Goal: Find specific page/section: Locate item on page

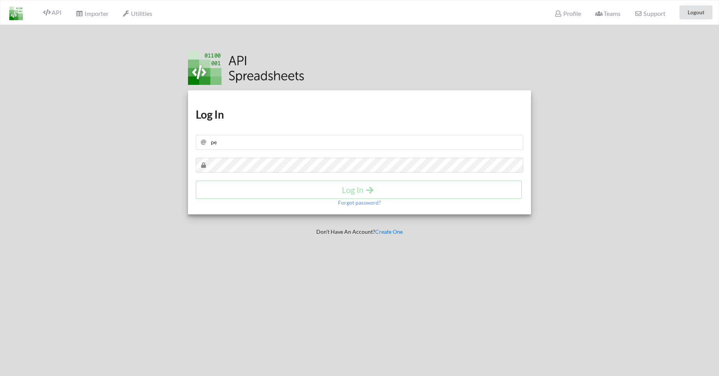
type input "p"
type input "razvan@aimee.ro"
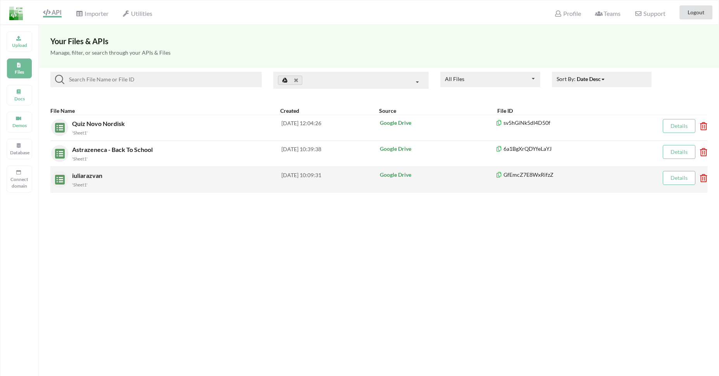
click at [88, 173] on span "iuliarazvan" at bounding box center [88, 175] width 32 height 7
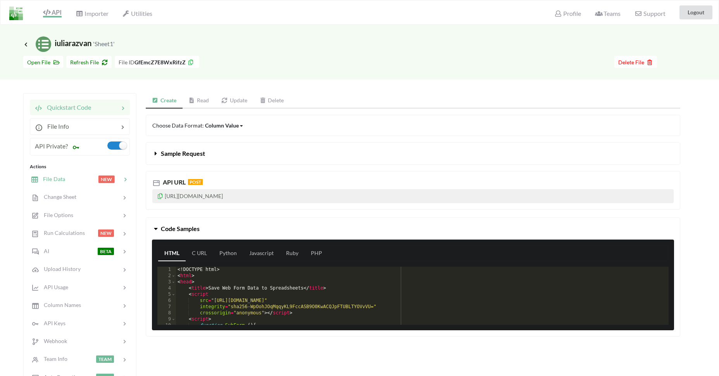
click at [73, 179] on div at bounding box center [81, 179] width 33 height 9
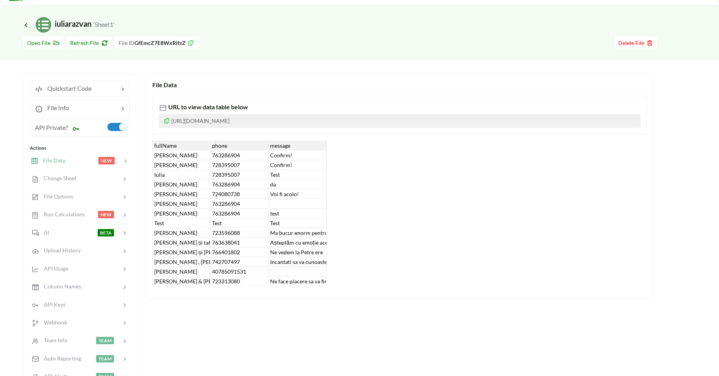
scroll to position [92, 0]
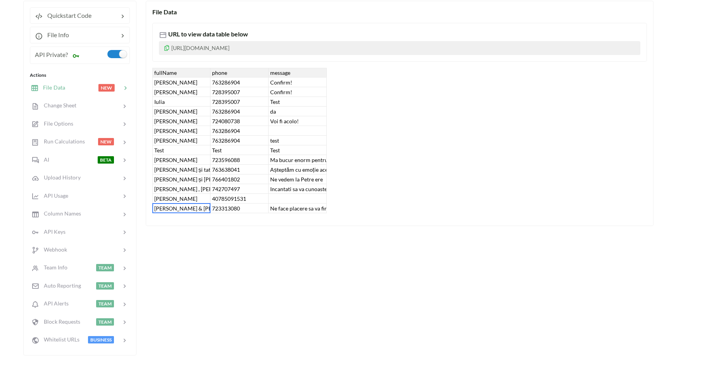
click at [197, 210] on div "[PERSON_NAME] & [PERSON_NAME]" at bounding box center [181, 208] width 58 height 10
click at [289, 213] on div "Ne face placere sa va fim alaturi in ziua voastra speciala 🤍 Ana&Serban" at bounding box center [298, 208] width 58 height 10
click at [300, 209] on div "Ne face placere sa va fim alaturi in ziua voastra speciala 🤍 Ana&Serban" at bounding box center [298, 208] width 58 height 10
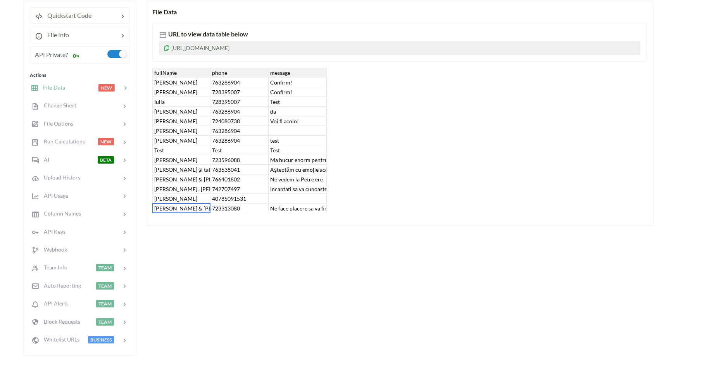
click at [176, 207] on div "[PERSON_NAME] & [PERSON_NAME]" at bounding box center [181, 208] width 58 height 10
click at [241, 262] on div "File Data URL to view data table below [URL][DOMAIN_NAME] fullName phone messag…" at bounding box center [413, 178] width 535 height 355
click at [194, 212] on div "[PERSON_NAME] & [PERSON_NAME]" at bounding box center [181, 208] width 58 height 10
click at [231, 248] on div "File Data URL to view data table below [URL][DOMAIN_NAME] fullName phone messag…" at bounding box center [413, 178] width 535 height 355
click at [231, 247] on div "File Data URL to view data table below [URL][DOMAIN_NAME] fullName phone messag…" at bounding box center [413, 178] width 535 height 355
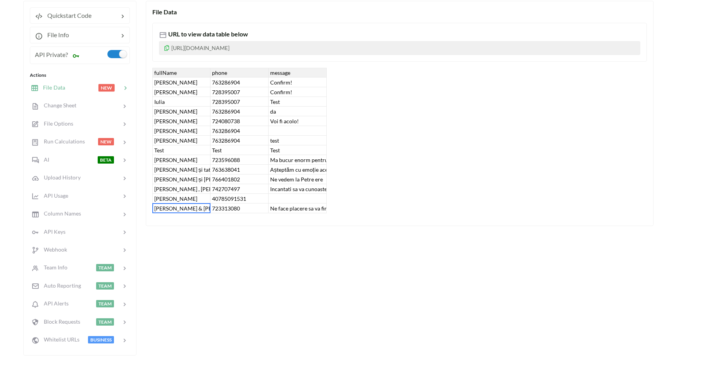
click at [231, 247] on div "File Data URL to view data table below [URL][DOMAIN_NAME] fullName phone messag…" at bounding box center [413, 178] width 535 height 355
click at [182, 82] on div "[PERSON_NAME]" at bounding box center [181, 83] width 58 height 10
click at [306, 109] on div "da" at bounding box center [298, 112] width 58 height 10
click at [184, 85] on div "[PERSON_NAME]" at bounding box center [181, 83] width 58 height 10
click at [293, 116] on div "da" at bounding box center [298, 112] width 58 height 10
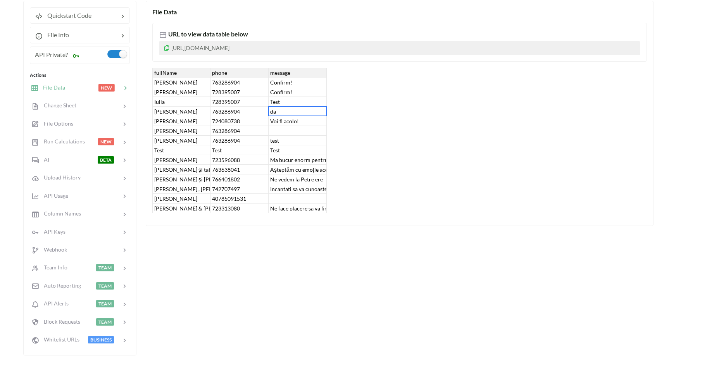
click at [286, 76] on div "message" at bounding box center [298, 73] width 58 height 10
click at [397, 124] on div "fullName phone message [PERSON_NAME] 763286904 Confirm! [PERSON_NAME] 728395007…" at bounding box center [399, 140] width 495 height 145
click at [72, 120] on div "File Options" at bounding box center [52, 123] width 43 height 9
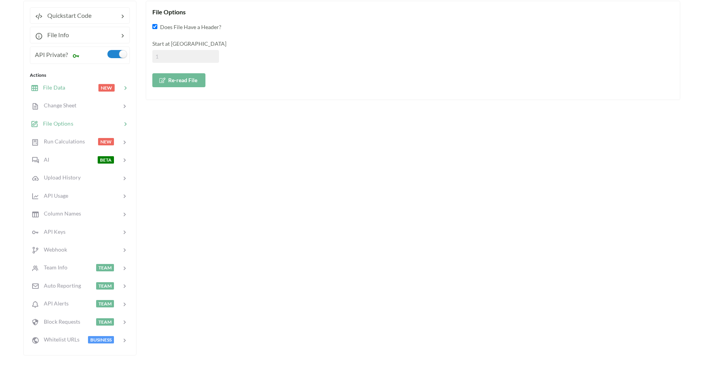
click at [63, 91] on span "File Data" at bounding box center [51, 87] width 27 height 7
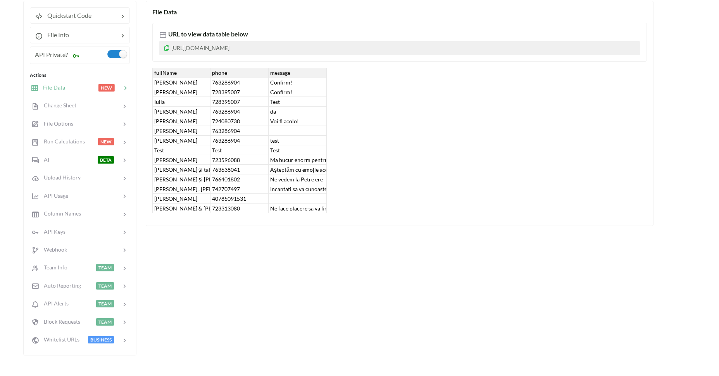
click at [177, 207] on div "[PERSON_NAME] & [PERSON_NAME]" at bounding box center [181, 208] width 58 height 10
click at [183, 224] on div "File Data URL to view data table below [URL][DOMAIN_NAME] fullName phone messag…" at bounding box center [400, 113] width 508 height 225
